Goal: Find specific page/section: Find specific page/section

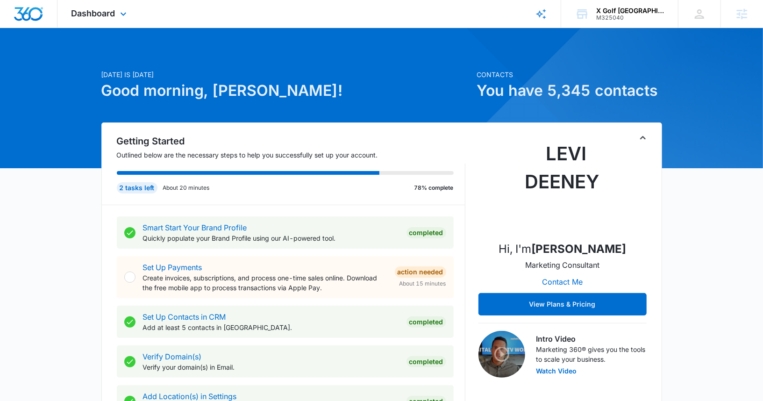
click at [130, 28] on div "Dashboard Apps Reputation Websites Forms CRM Email Social Content Ads Intellige…" at bounding box center [100, 14] width 86 height 28
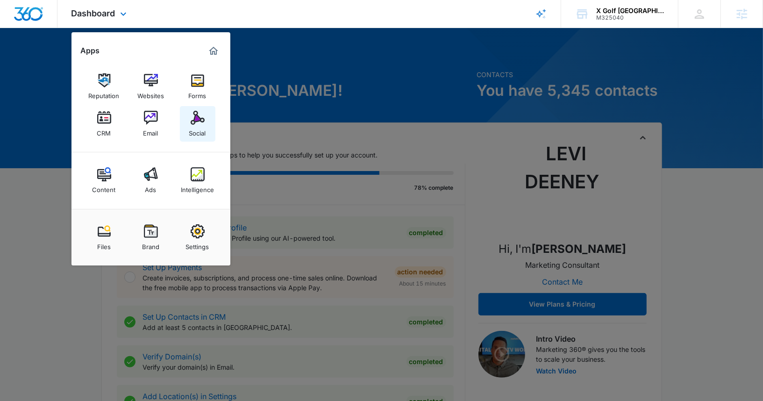
click at [194, 120] on img at bounding box center [198, 118] width 14 height 14
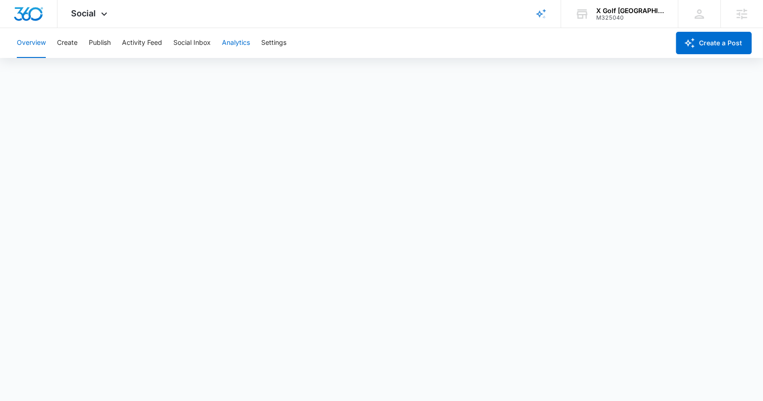
click at [231, 37] on button "Analytics" at bounding box center [236, 43] width 28 height 30
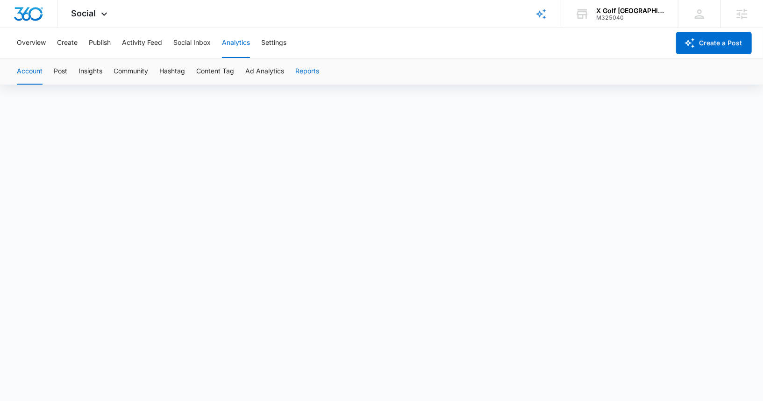
click at [305, 74] on button "Reports" at bounding box center [307, 71] width 24 height 26
click at [309, 72] on button "Reports" at bounding box center [307, 71] width 24 height 26
